Goal: Task Accomplishment & Management: Manage account settings

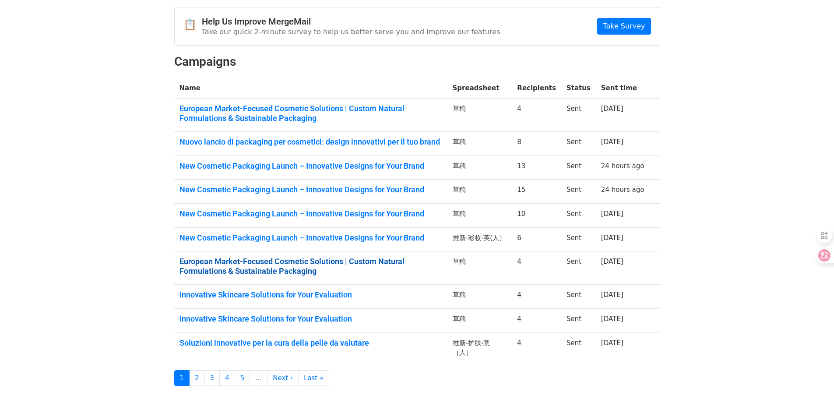
scroll to position [131, 0]
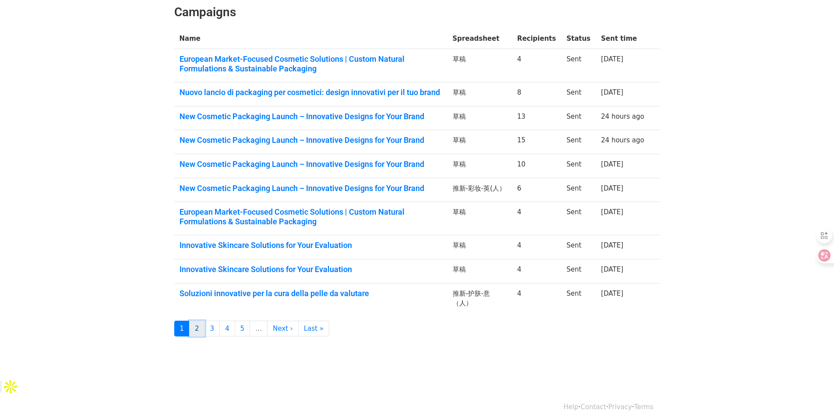
click at [200, 337] on link "2" at bounding box center [197, 329] width 16 height 16
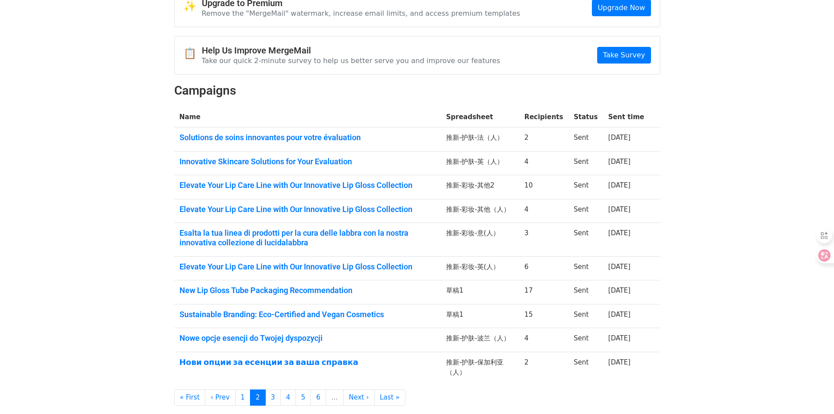
scroll to position [114, 0]
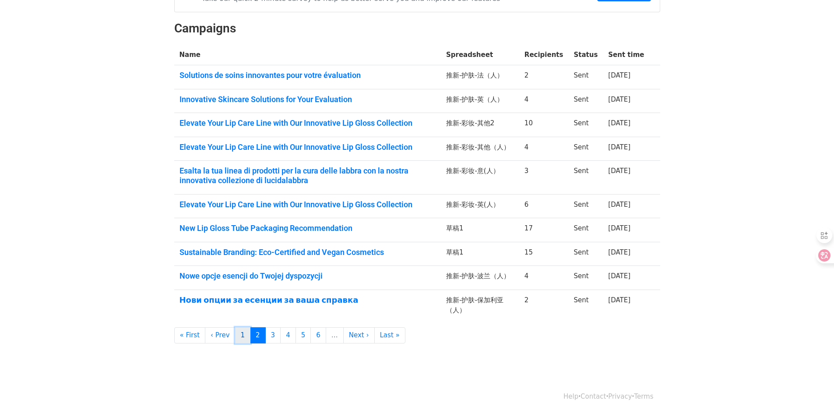
click at [237, 339] on link "1" at bounding box center [243, 335] width 16 height 16
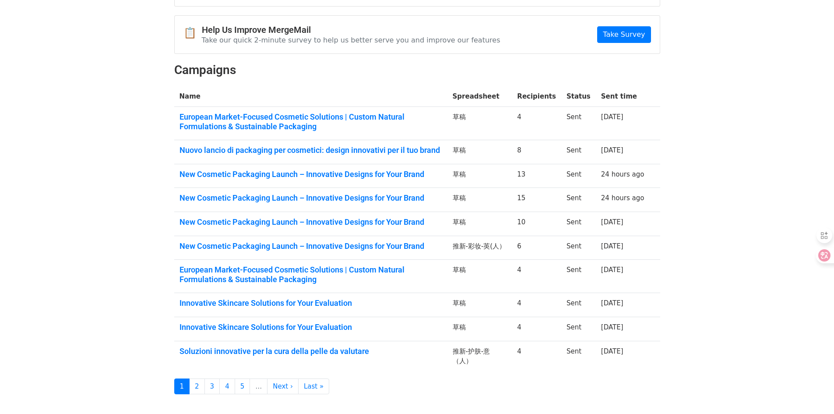
scroll to position [131, 0]
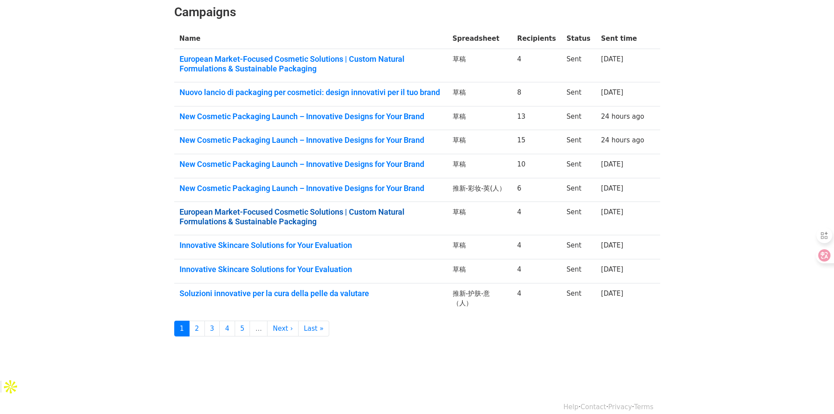
click at [391, 222] on link "European Market-Focused Cosmetic Solutions | Custom Natural Formulations & Sust…" at bounding box center [311, 216] width 263 height 19
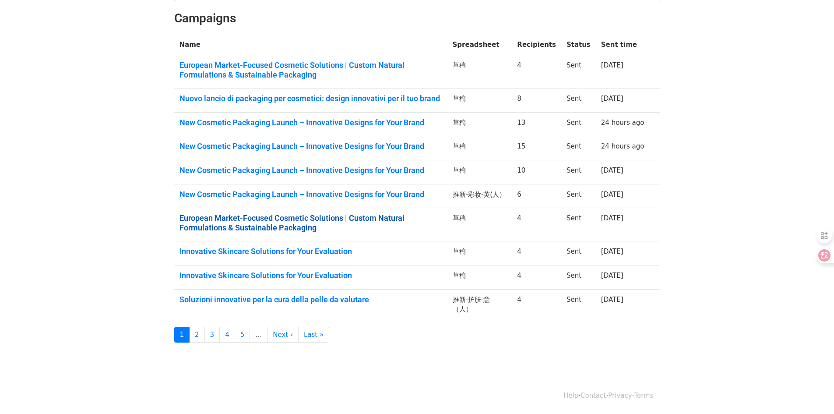
click at [389, 231] on link "European Market-Focused Cosmetic Solutions | Custom Natural Formulations & Sust…" at bounding box center [311, 222] width 263 height 19
click at [358, 223] on link "European Market-Focused Cosmetic Solutions | Custom Natural Formulations & Sust…" at bounding box center [311, 222] width 263 height 19
